Goal: Task Accomplishment & Management: Manage account settings

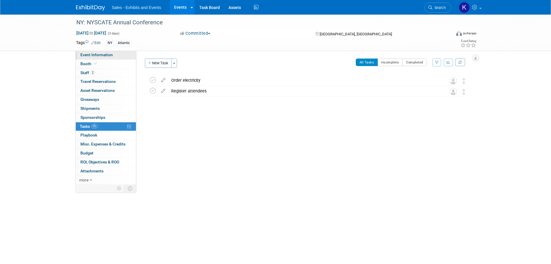
click at [101, 52] on span "Event Information" at bounding box center [96, 54] width 32 height 5
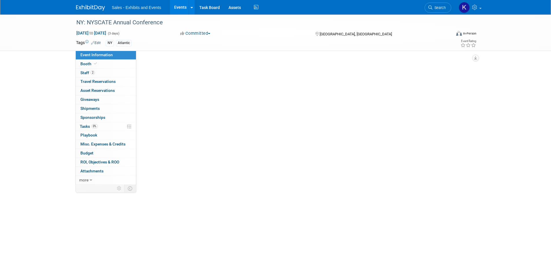
select select "Atlantic"
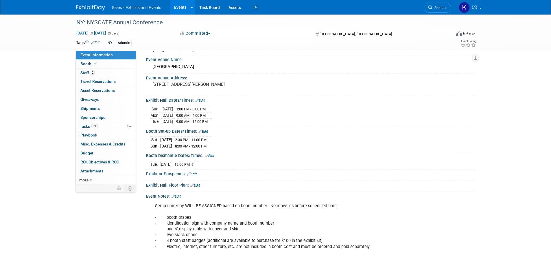
scroll to position [38, 0]
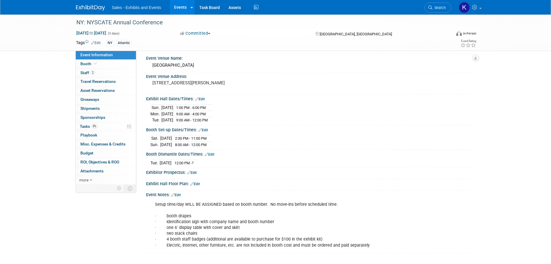
click at [181, 193] on link "Edit" at bounding box center [176, 195] width 10 height 4
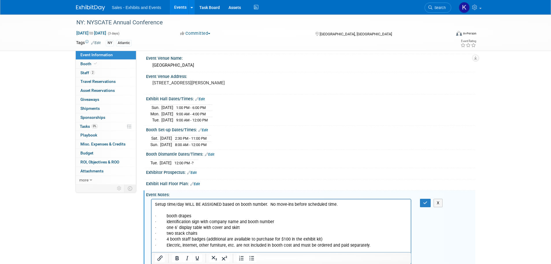
scroll to position [0, 0]
click at [370, 244] on p "Setup time/day WILL BE ASSIGNED based on booth number. No move-ins before sched…" at bounding box center [281, 224] width 253 height 47
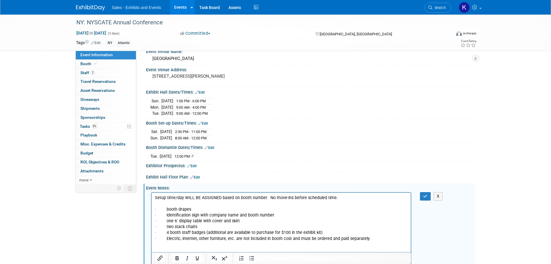
scroll to position [51, 0]
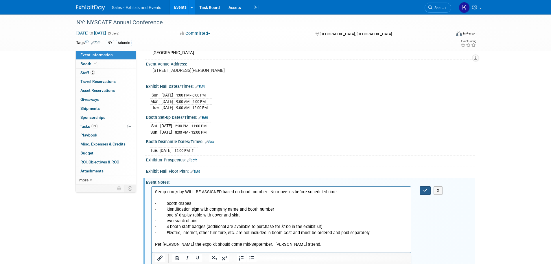
click at [426, 190] on icon "button" at bounding box center [425, 190] width 4 height 4
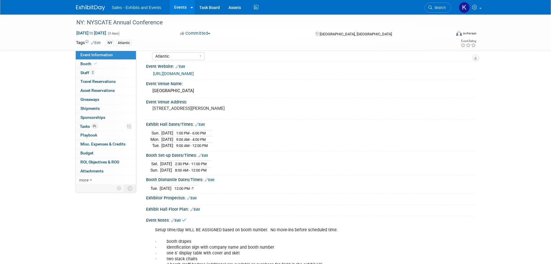
scroll to position [0, 0]
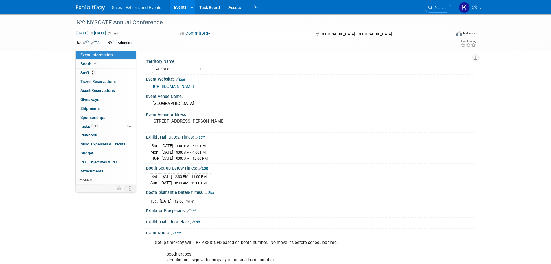
click at [92, 8] on img at bounding box center [90, 8] width 29 height 6
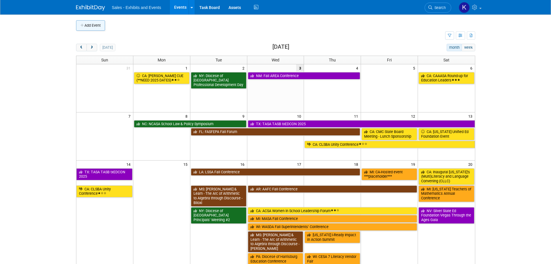
click at [93, 24] on button "Add Event" at bounding box center [90, 25] width 29 height 10
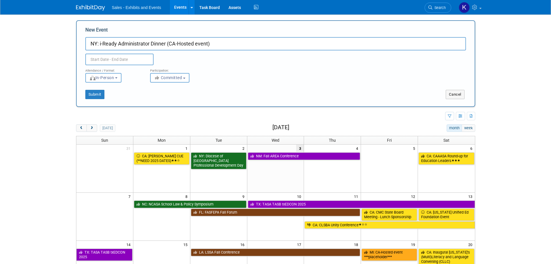
type input "NY: i-Ready Administrator Dinner (CA-Hosted event)"
click at [138, 57] on input "text" at bounding box center [119, 60] width 68 height 12
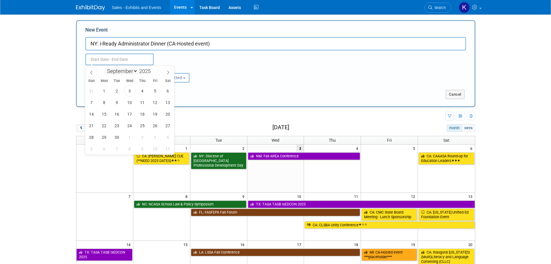
click at [136, 70] on select "January February March April May June July August September October November De…" at bounding box center [120, 70] width 33 height 7
select select "10"
click at [104, 67] on select "January February March April May June July August September October November De…" at bounding box center [120, 70] width 33 height 7
click at [141, 127] on span "20" at bounding box center [142, 125] width 11 height 11
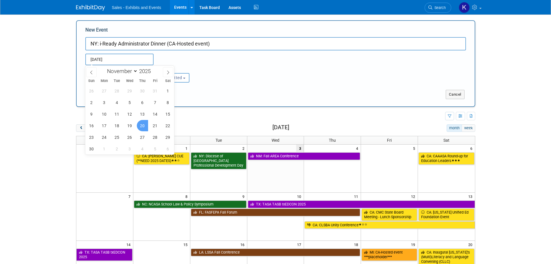
type input "Nov 20, 2025 to Nov 20, 2025"
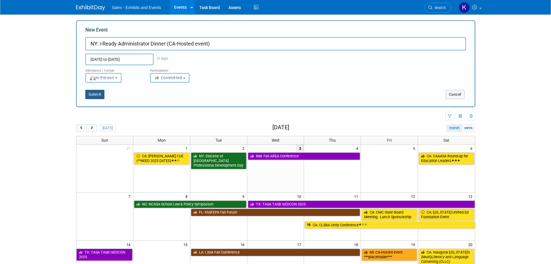
click at [95, 94] on button "Submit" at bounding box center [94, 94] width 19 height 9
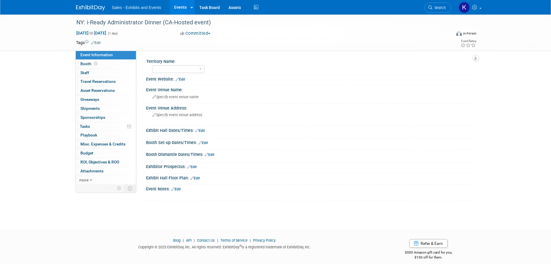
click at [97, 42] on link "Edit" at bounding box center [96, 43] width 10 height 4
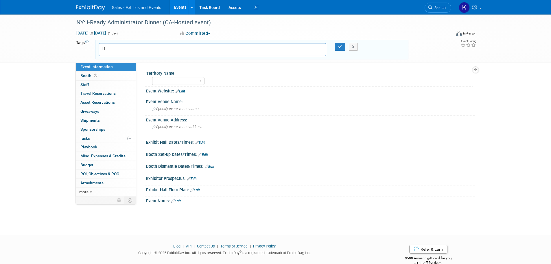
type input "L"
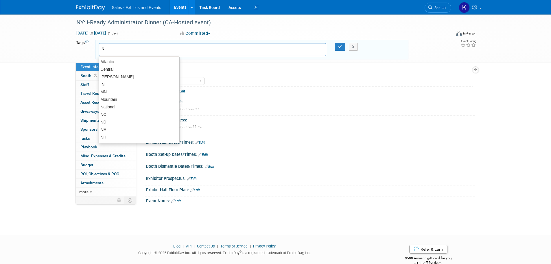
type input "NY"
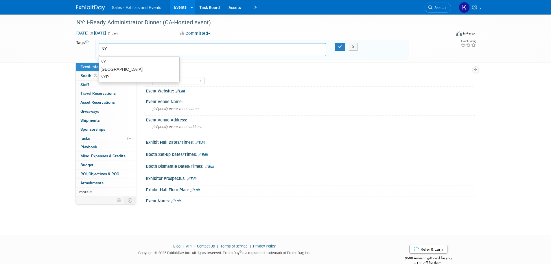
type input "NY"
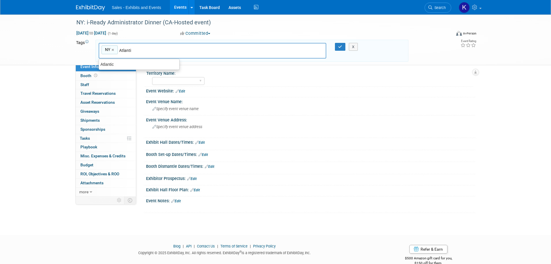
type input "Atlantic"
type input "NY, Atlantic"
click at [342, 47] on button "button" at bounding box center [340, 47] width 10 height 8
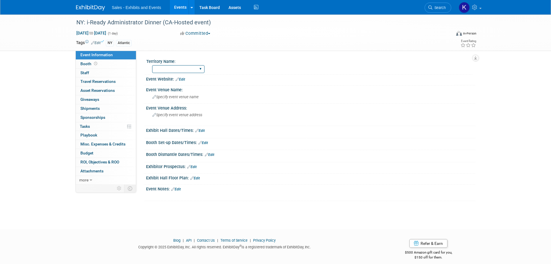
click at [195, 69] on select "Atlantic Southeast Central Southwest Pacific Mountain National Strategic Partne…" at bounding box center [178, 69] width 52 height 8
select select "Atlantic"
click at [152, 65] on select "Atlantic Southeast Central Southwest Pacific Mountain National Strategic Partne…" at bounding box center [178, 69] width 52 height 8
click at [188, 95] on span "Specify event venue name" at bounding box center [175, 97] width 46 height 4
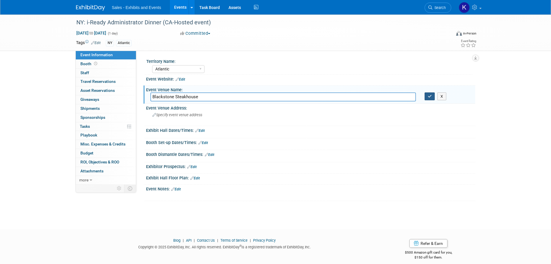
type input "Blackstone Steakhouse"
click at [431, 94] on icon "button" at bounding box center [430, 96] width 4 height 4
click at [211, 112] on div "Specify event venue address" at bounding box center [214, 116] width 128 height 13
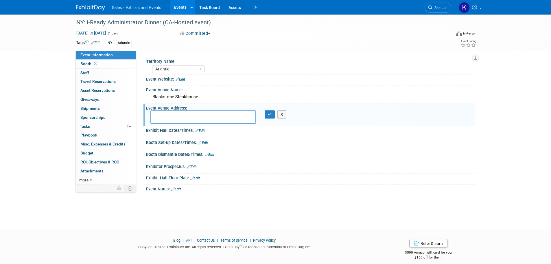
click at [184, 112] on textarea at bounding box center [203, 116] width 106 height 13
type textarea "10 Pinelawn Rd., Melville, NY 11747"
click at [272, 114] on button "button" at bounding box center [270, 114] width 10 height 8
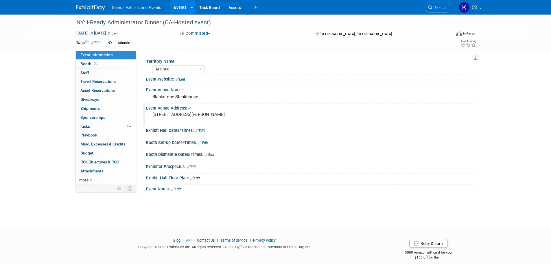
click at [180, 189] on link "Edit" at bounding box center [176, 189] width 10 height 4
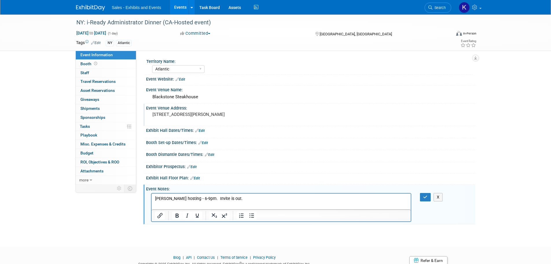
click at [187, 199] on p "Jenn Paul hosting - 6-9pm. Invite is out." at bounding box center [281, 198] width 253 height 6
click at [424, 197] on icon "button" at bounding box center [425, 197] width 4 height 4
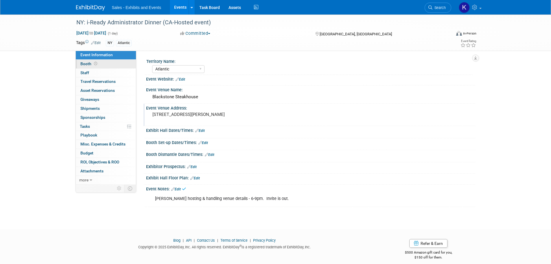
click at [89, 63] on span "Booth" at bounding box center [89, 63] width 18 height 5
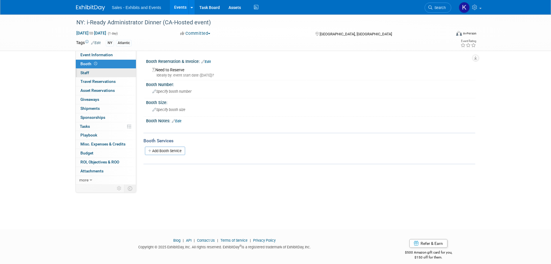
click at [86, 72] on span "Staff 0" at bounding box center [84, 72] width 9 height 5
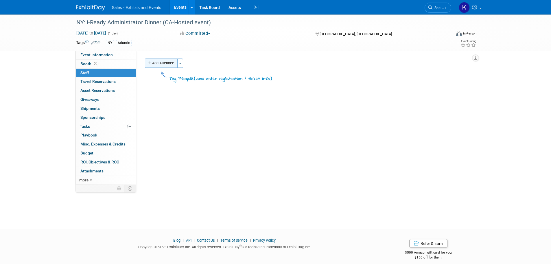
click at [172, 63] on button "Add Attendee" at bounding box center [161, 62] width 33 height 9
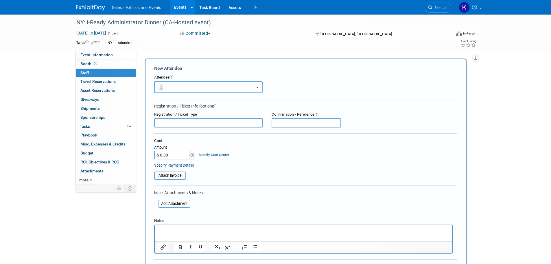
drag, startPoint x: 177, startPoint y: 84, endPoint x: 178, endPoint y: 86, distance: 3.1
click at [177, 84] on button "button" at bounding box center [208, 87] width 108 height 12
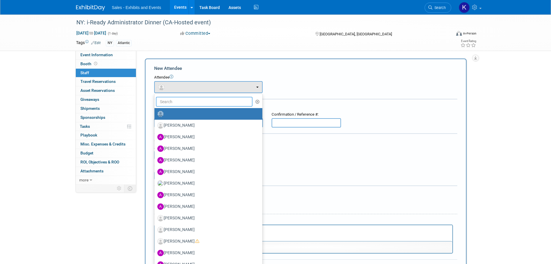
click at [178, 101] on input "text" at bounding box center [204, 102] width 97 height 10
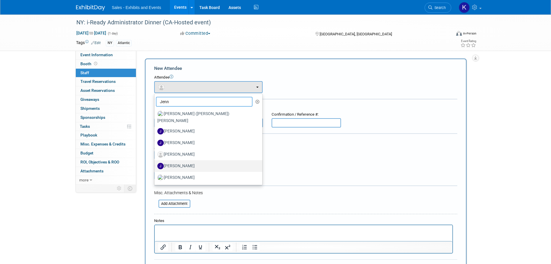
type input "Jenn"
drag, startPoint x: 184, startPoint y: 159, endPoint x: 186, endPoint y: 152, distance: 6.9
click at [184, 161] on label "[PERSON_NAME]" at bounding box center [206, 165] width 99 height 9
click at [155, 163] on input "[PERSON_NAME]" at bounding box center [154, 165] width 4 height 4
select select "176701e9-fb37-4c5b-a0c8-d89bfd6767a1"
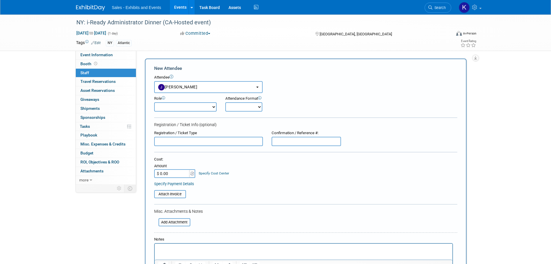
click at [193, 108] on select "Author Demonstrator Host Planner Presenter Product Rep Sales Representative" at bounding box center [185, 106] width 62 height 9
select select "4"
click at [154, 102] on select "Author Demonstrator Host Planner Presenter Product Rep Sales Representative" at bounding box center [185, 106] width 62 height 9
click at [246, 108] on select "Onsite Remote" at bounding box center [243, 106] width 37 height 9
select select "1"
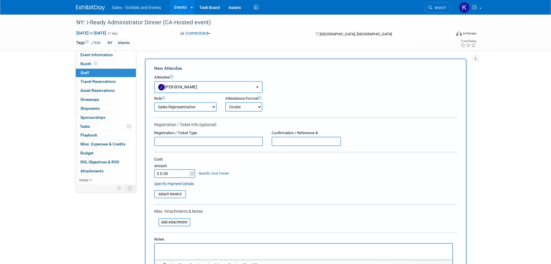
click at [225, 102] on select "Onsite Remote" at bounding box center [243, 106] width 37 height 9
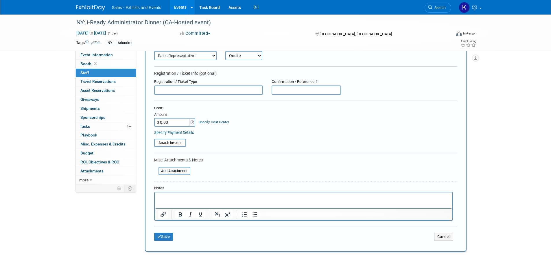
scroll to position [108, 0]
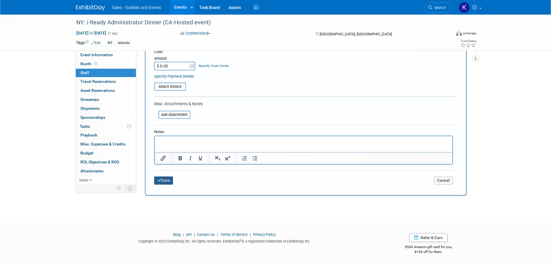
drag, startPoint x: 176, startPoint y: 180, endPoint x: 168, endPoint y: 180, distance: 7.2
click at [175, 180] on td "Save" at bounding box center [204, 180] width 101 height 8
click at [165, 180] on button "Save" at bounding box center [163, 180] width 19 height 8
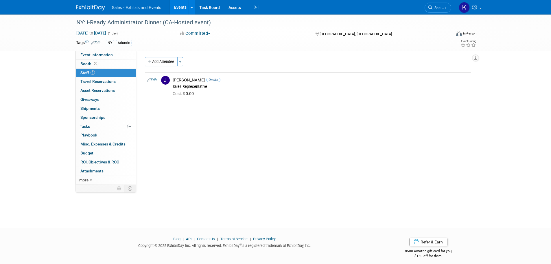
scroll to position [0, 0]
click at [96, 8] on img at bounding box center [90, 8] width 29 height 6
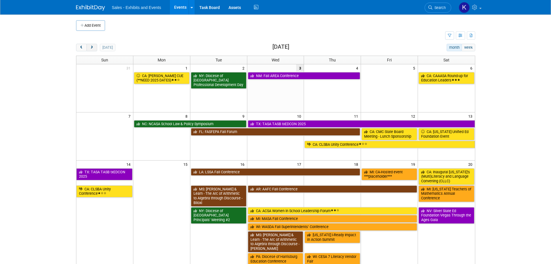
click at [91, 49] on span "next" at bounding box center [92, 48] width 4 height 4
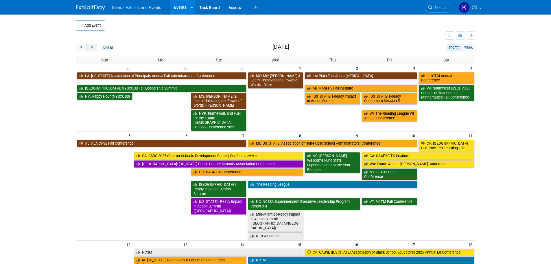
click at [91, 49] on span "next" at bounding box center [92, 48] width 4 height 4
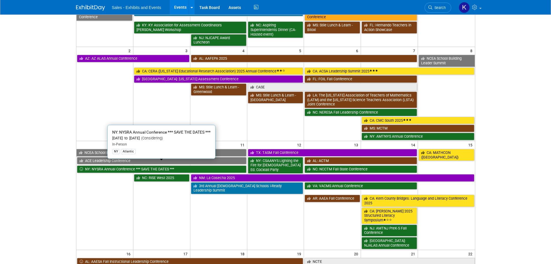
scroll to position [145, 0]
